Goal: Task Accomplishment & Management: Complete application form

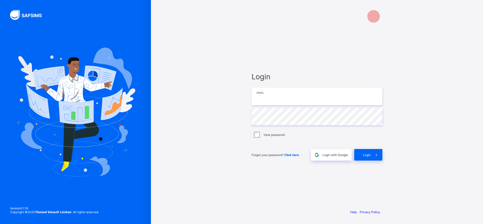
click at [290, 101] on input "email" at bounding box center [317, 97] width 131 height 18
type input "**********"
